Goal: Task Accomplishment & Management: Use online tool/utility

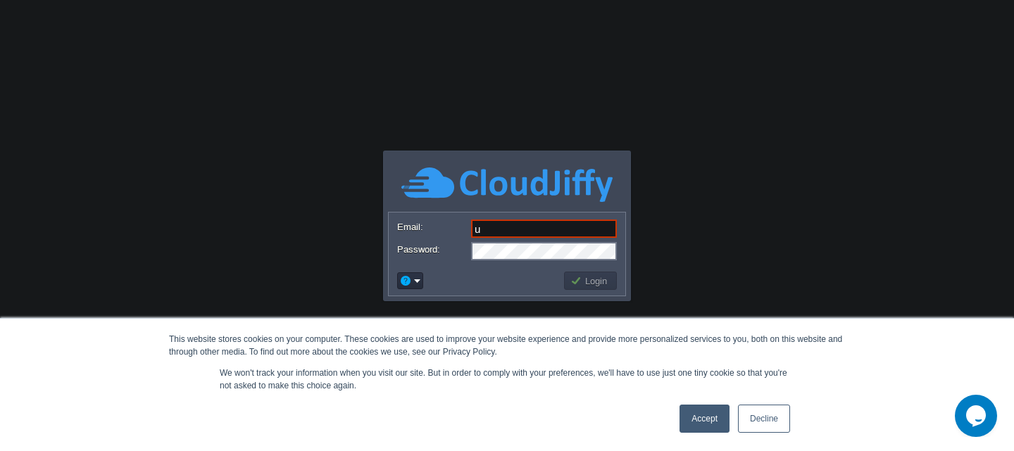
type input "[EMAIL_ADDRESS][DOMAIN_NAME]"
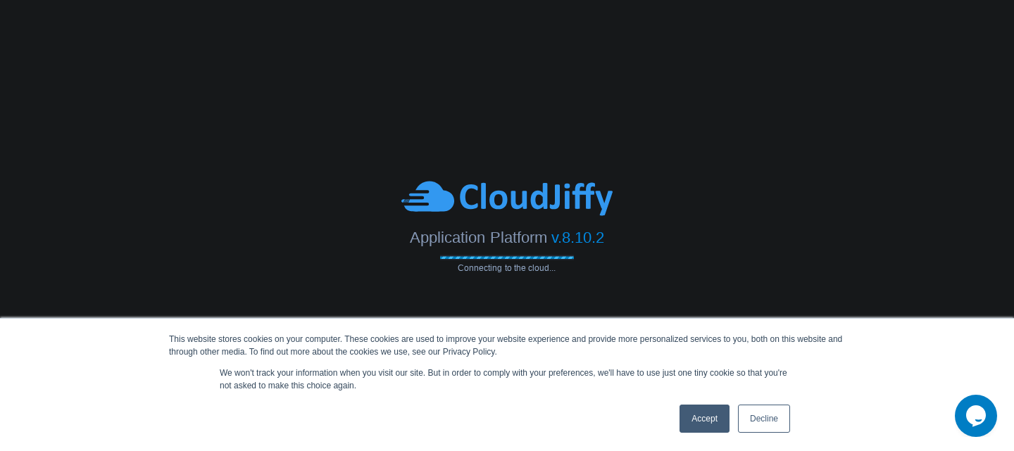
click at [698, 411] on link "Accept" at bounding box center [704, 419] width 50 height 28
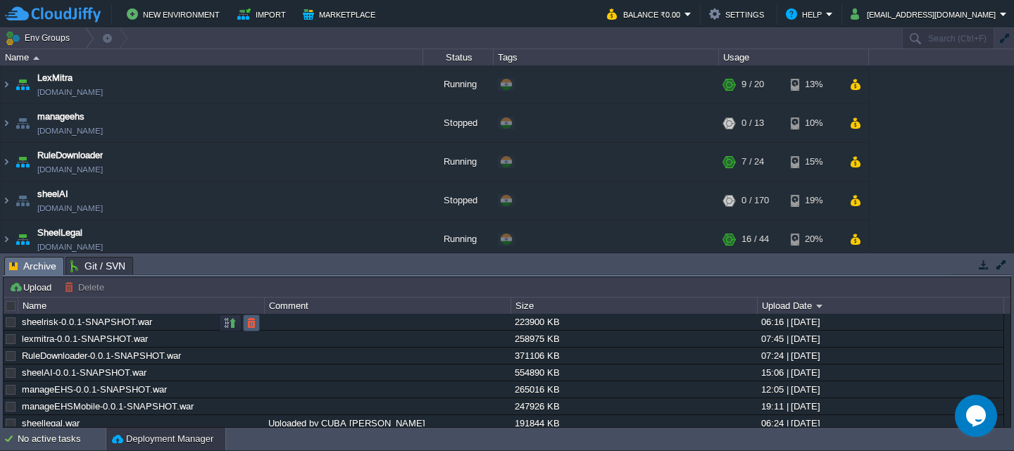
click at [259, 323] on td at bounding box center [251, 323] width 17 height 17
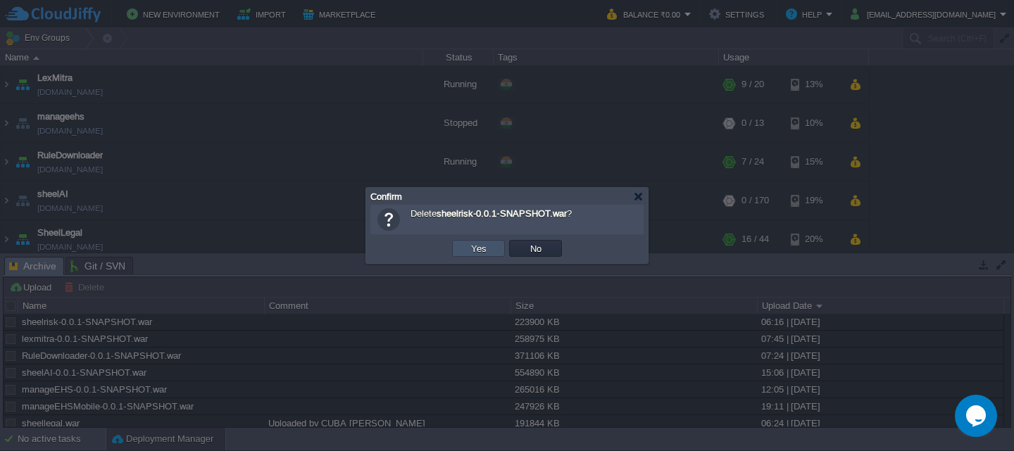
click at [482, 247] on button "Yes" at bounding box center [479, 248] width 24 height 13
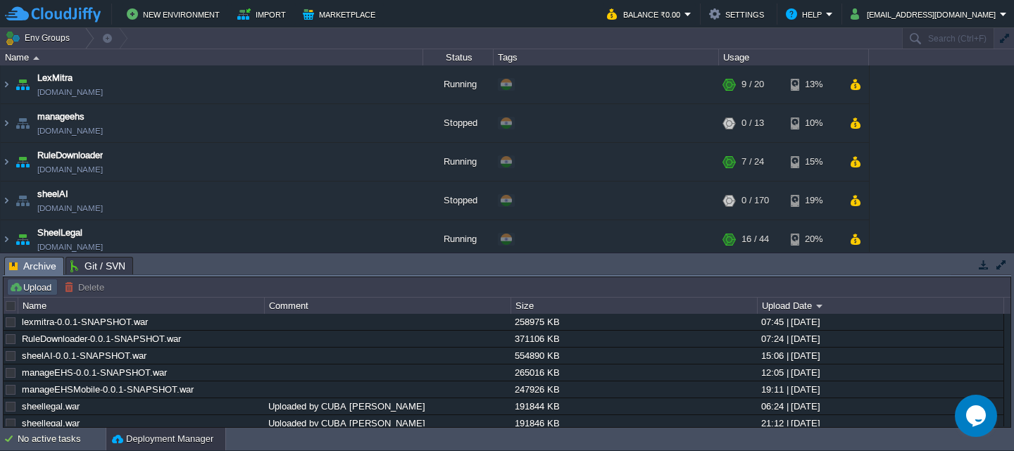
click at [24, 288] on button "Upload" at bounding box center [32, 287] width 46 height 13
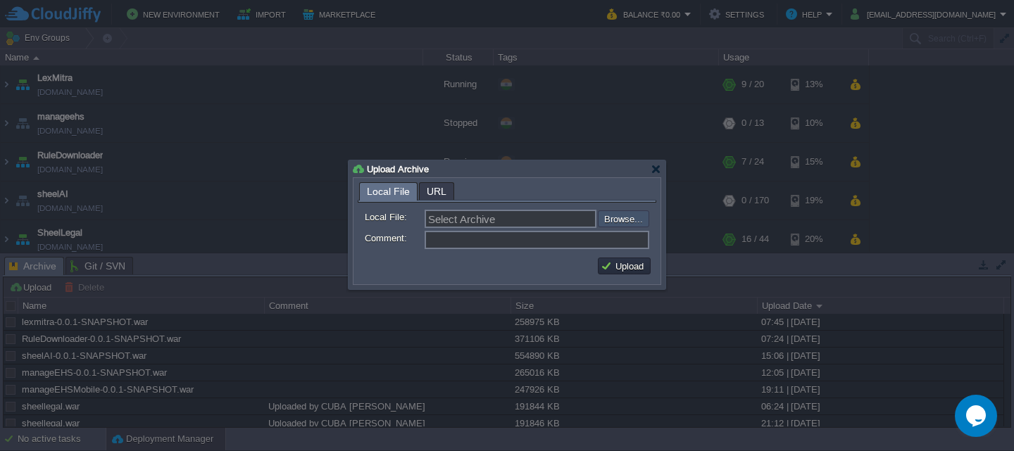
click at [609, 218] on input "file" at bounding box center [560, 218] width 178 height 17
type input "C:\fakepath\sheelrisk-0.0.1-SNAPSHOT.war"
type input "sheelrisk-0.0.1-SNAPSHOT.war"
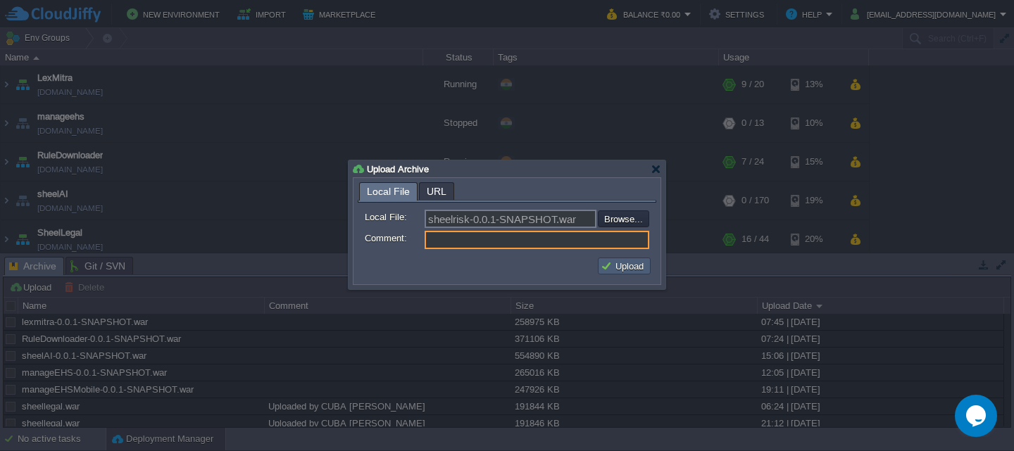
click at [615, 261] on button "Upload" at bounding box center [624, 266] width 47 height 13
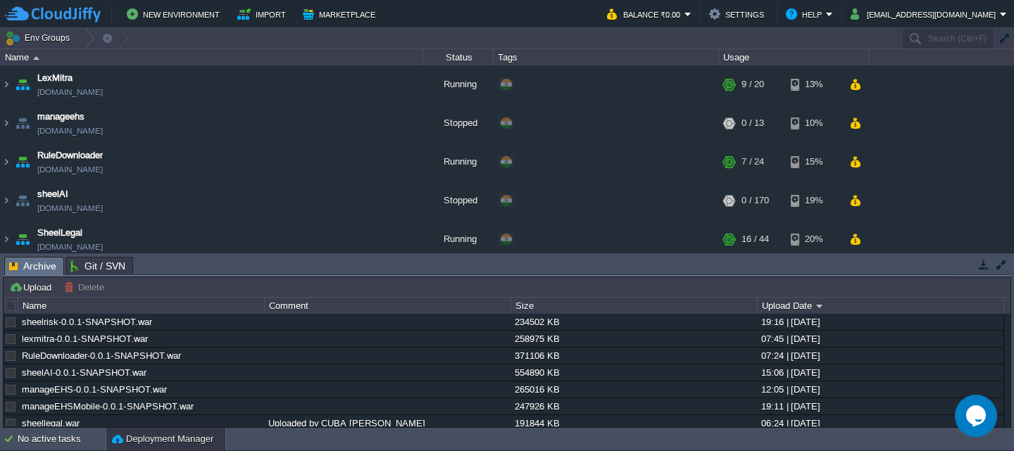
click at [225, 322] on button "button" at bounding box center [230, 323] width 13 height 13
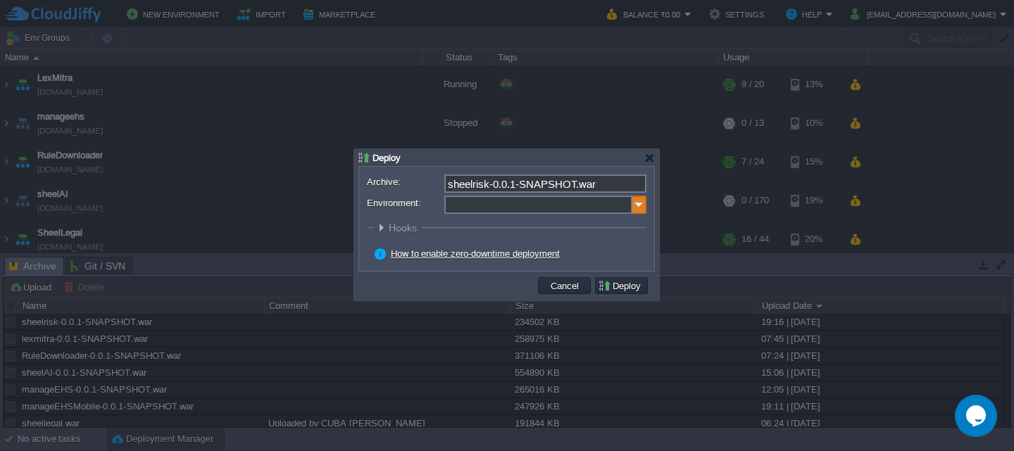
click at [637, 211] on img at bounding box center [639, 205] width 14 height 18
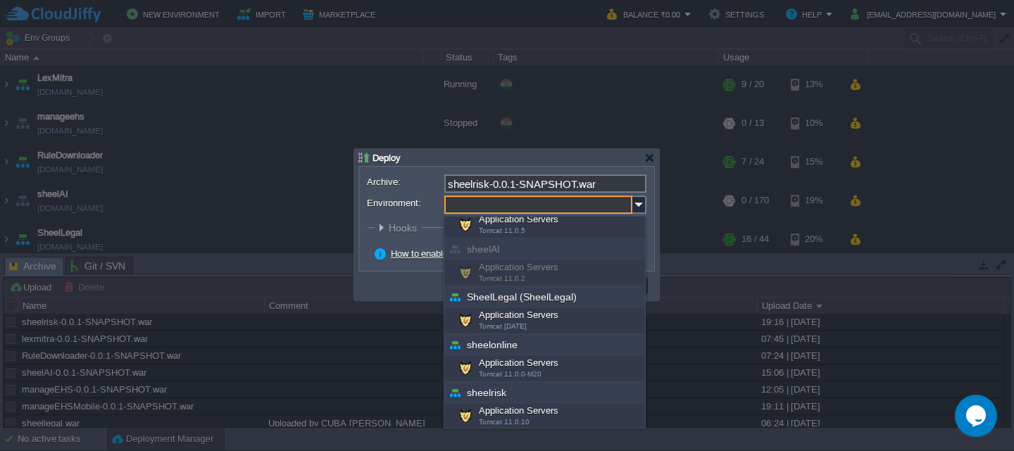
scroll to position [124, 0]
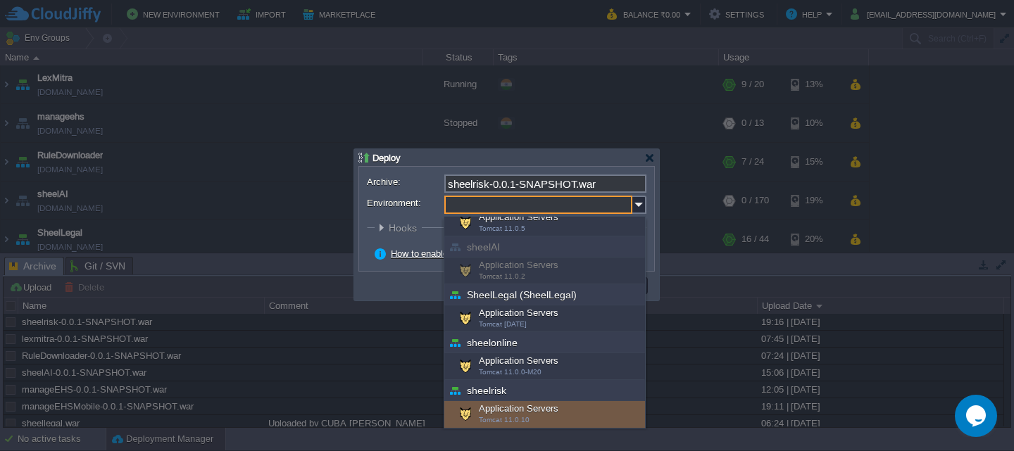
click at [527, 417] on div "Application Servers Tomcat 11.0.10" at bounding box center [544, 414] width 201 height 27
type input "Application Servers (sheelrisk)"
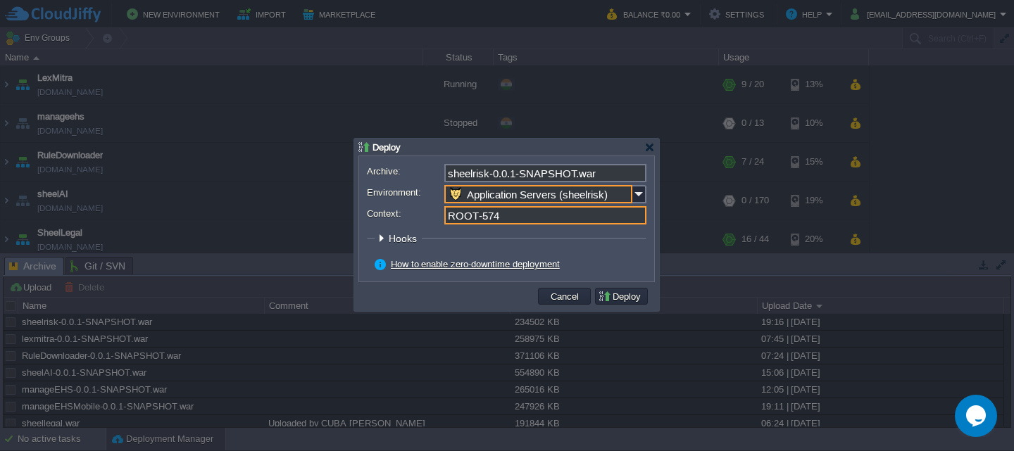
click at [515, 223] on input "ROOT-574" at bounding box center [545, 215] width 202 height 18
type input "ROOT"
click button "Pre" at bounding box center [0, 0] width 0 height 0
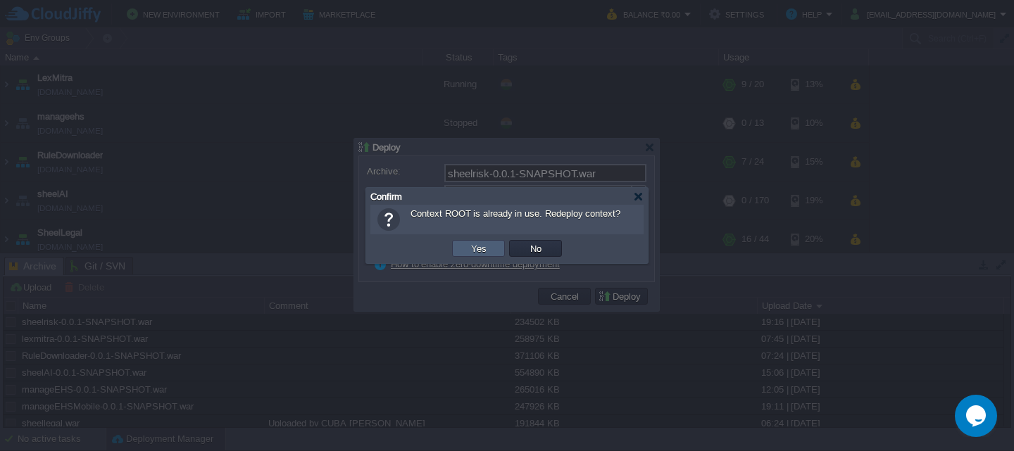
type input "ROOT"
click at [480, 255] on button "Yes" at bounding box center [479, 248] width 24 height 13
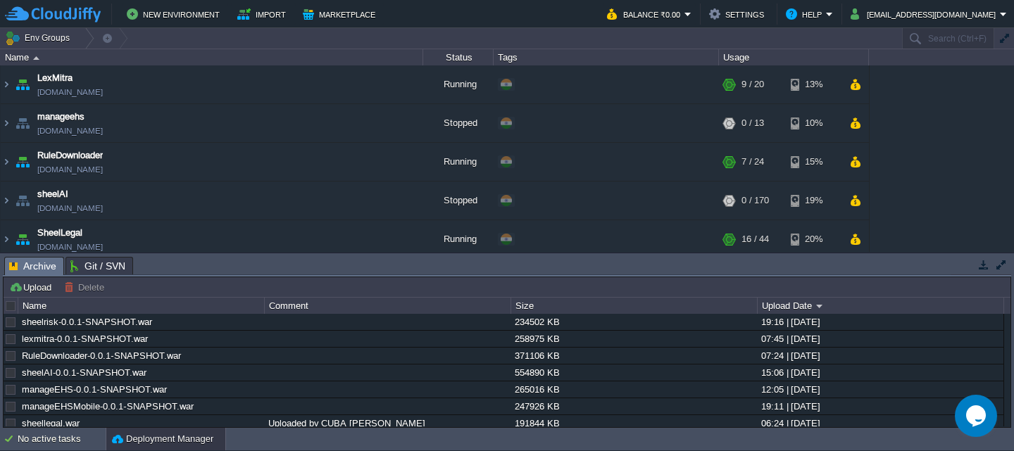
scroll to position [253, 0]
